Goal: Check status: Check status

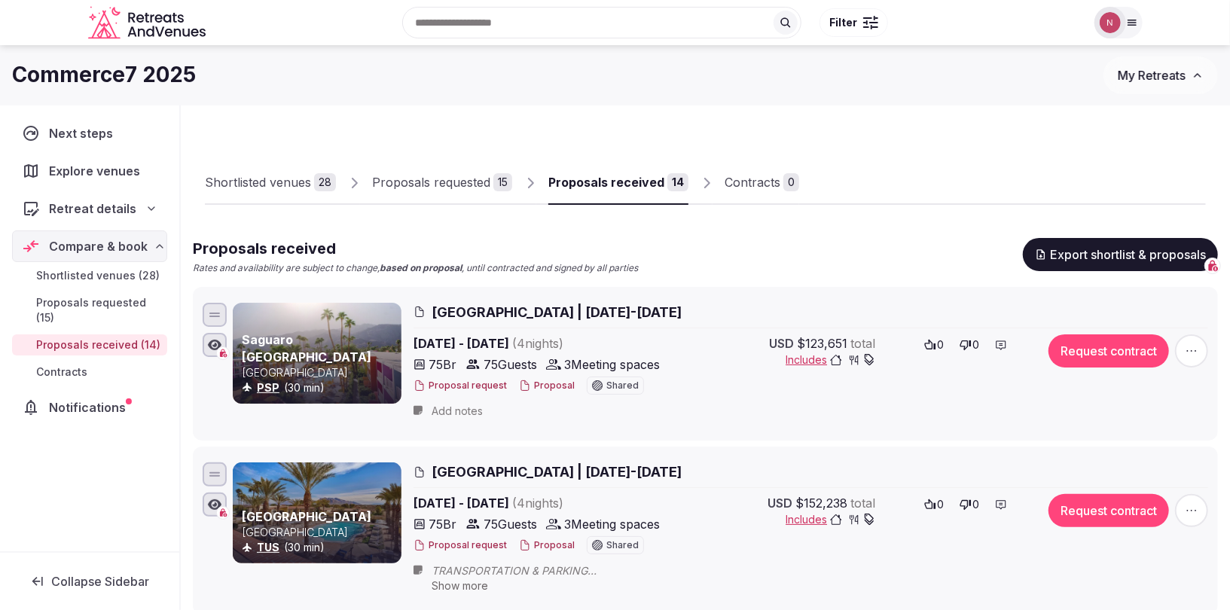
click at [1172, 79] on span "My Retreats" at bounding box center [1152, 75] width 68 height 15
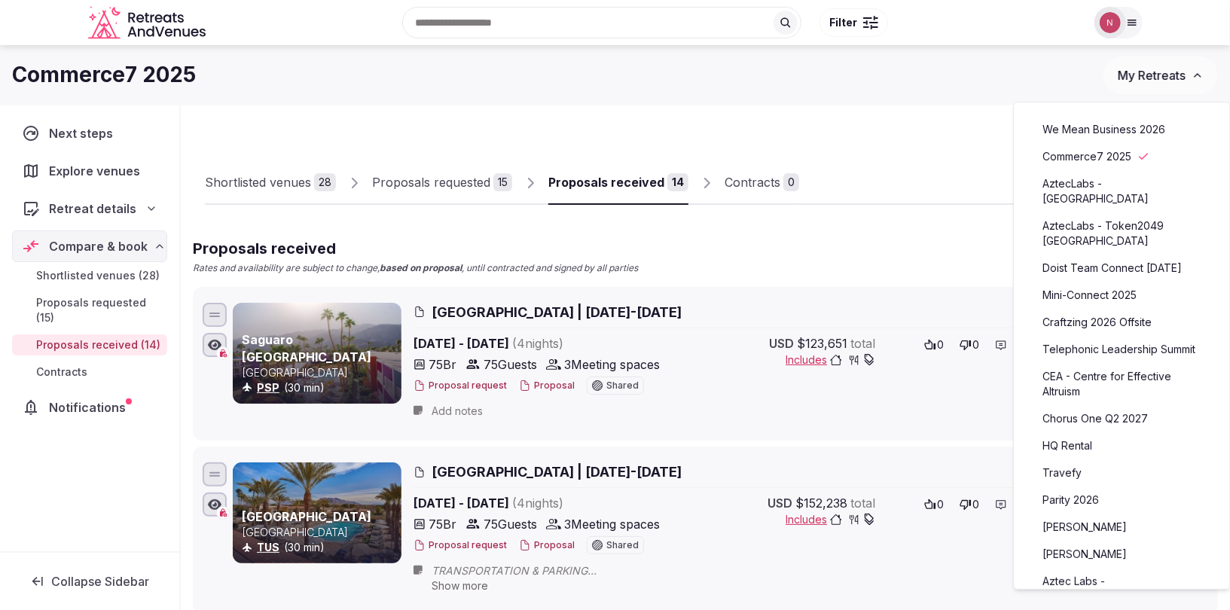
click at [1083, 126] on link "We Mean Business 2026" at bounding box center [1122, 129] width 185 height 24
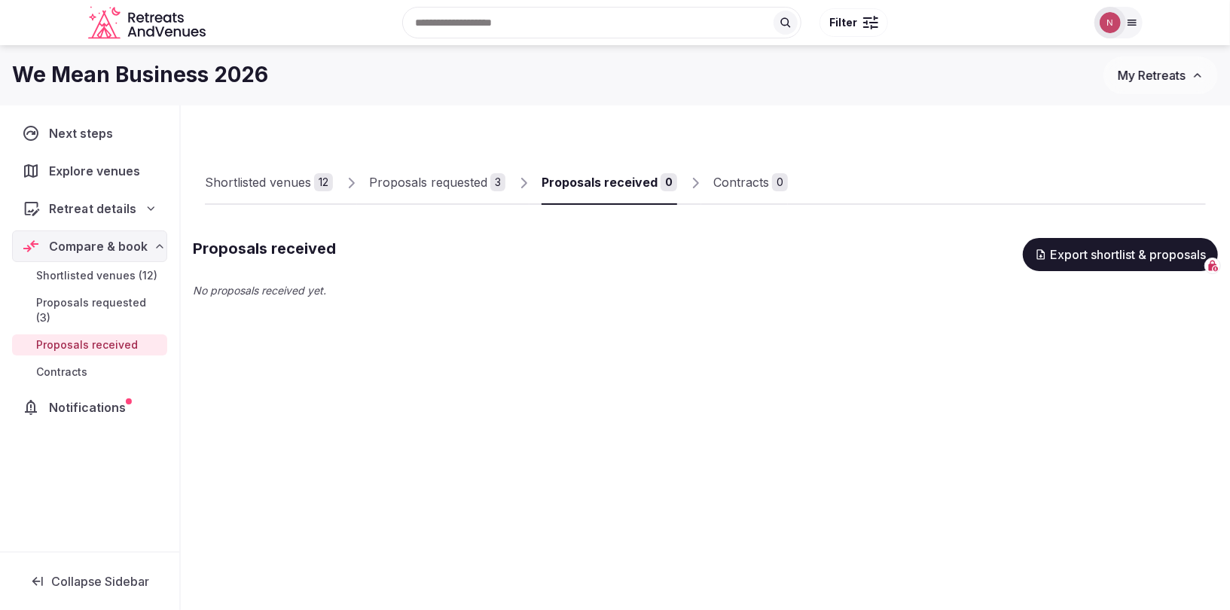
click at [113, 208] on span "Retreat details" at bounding box center [92, 209] width 87 height 18
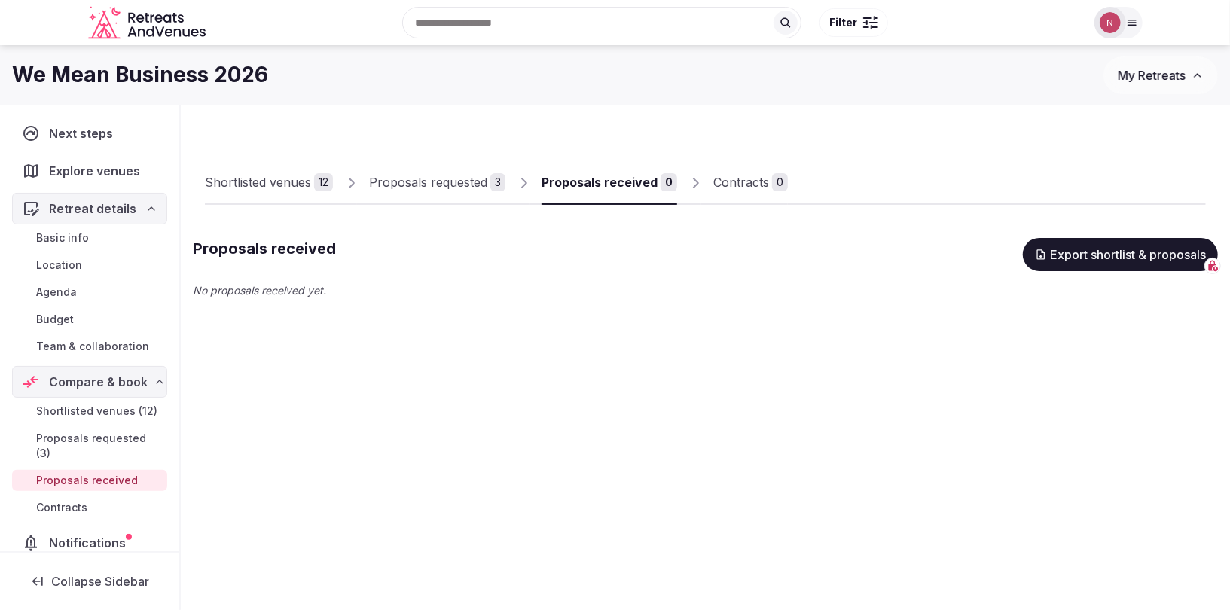
click at [84, 230] on span "Basic info" at bounding box center [62, 237] width 53 height 15
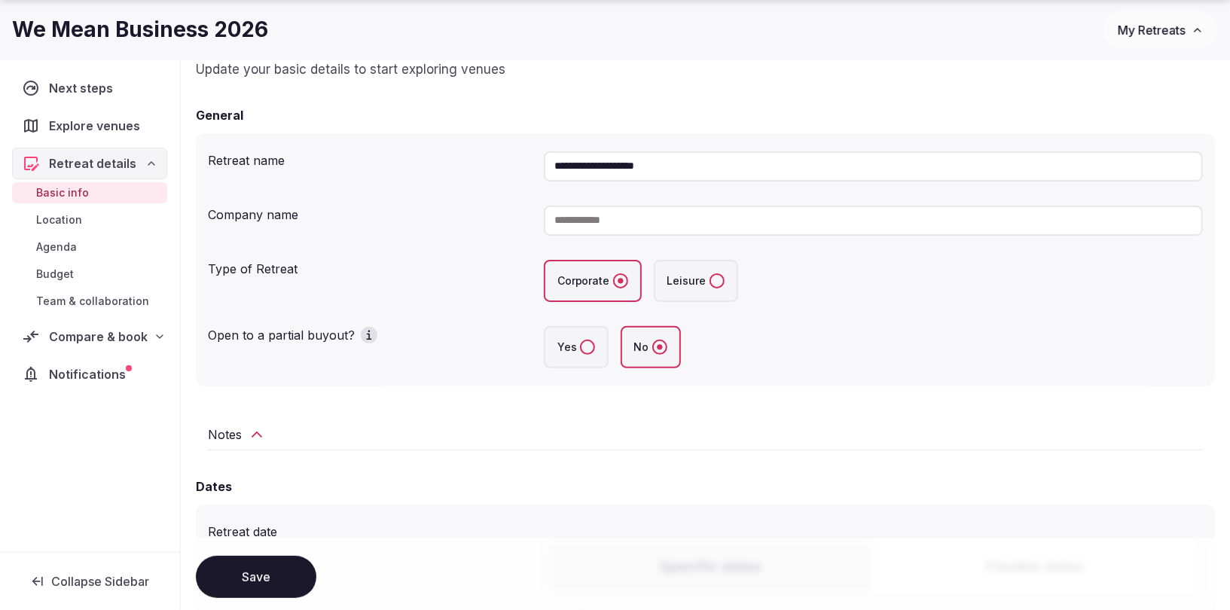
scroll to position [158, 0]
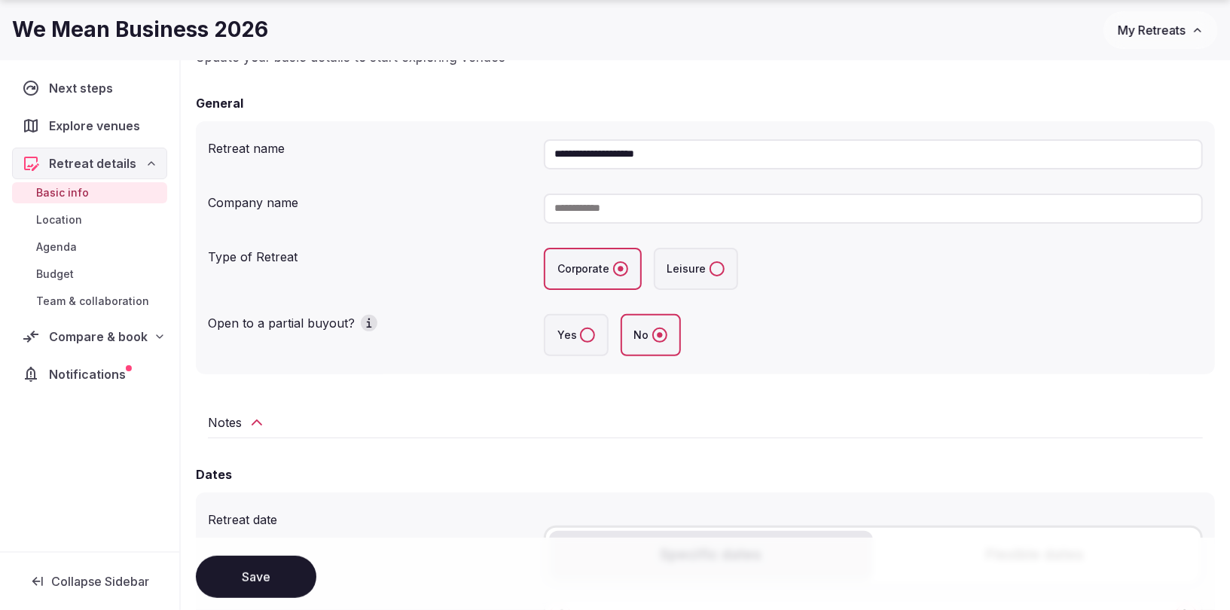
click at [248, 419] on icon at bounding box center [257, 422] width 18 height 18
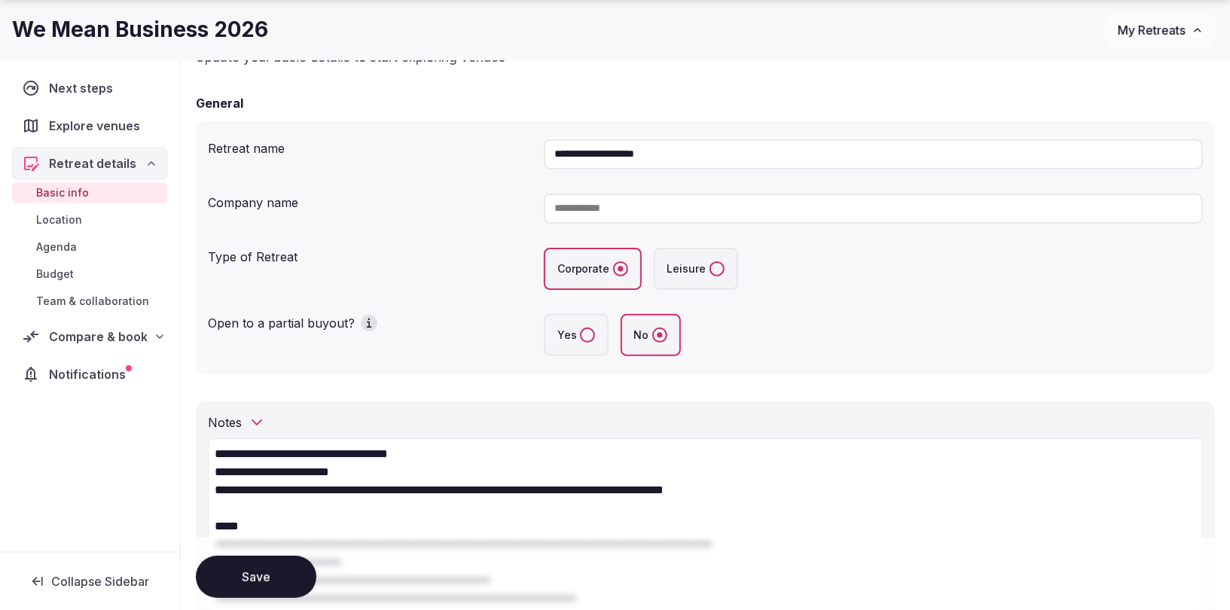
drag, startPoint x: 211, startPoint y: 452, endPoint x: 325, endPoint y: 508, distance: 127.3
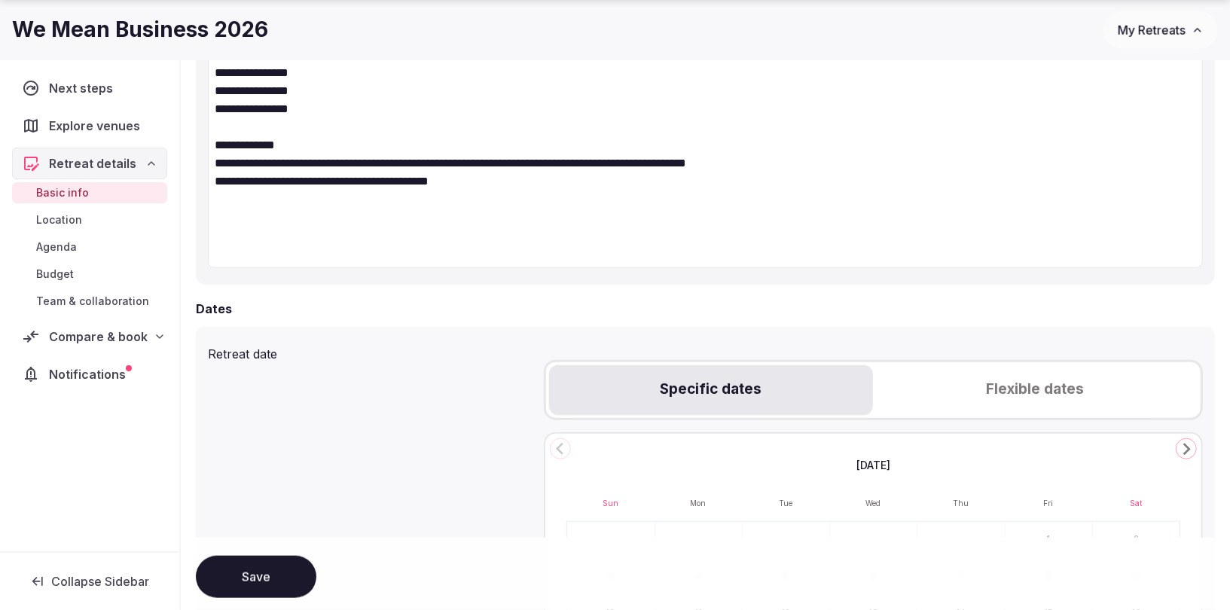
scroll to position [837, 0]
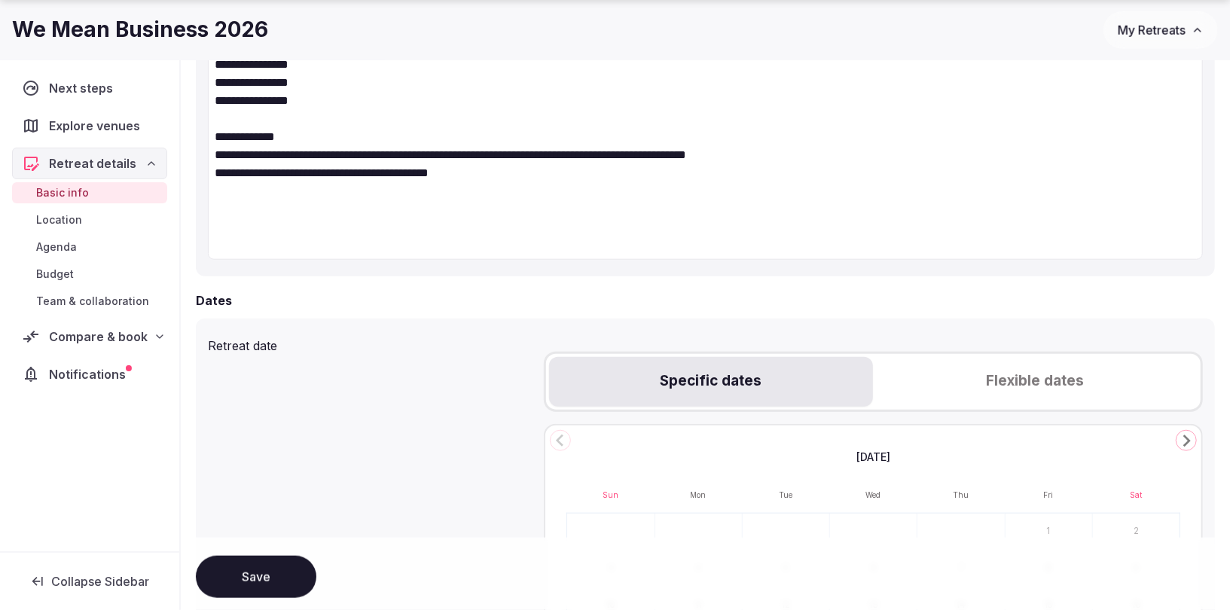
click at [514, 209] on textarea "**********" at bounding box center [705, 10] width 995 height 500
